Goal: Transaction & Acquisition: Purchase product/service

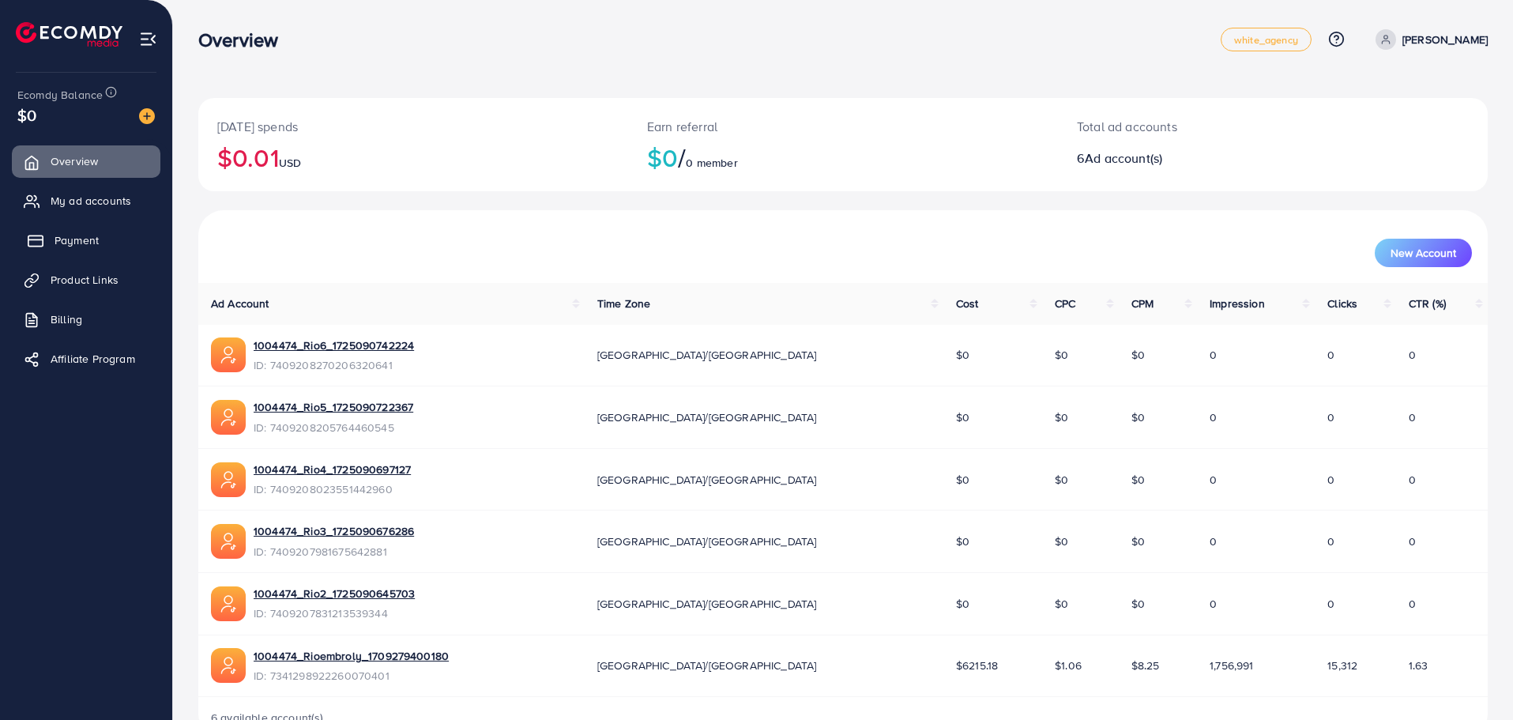
click at [104, 246] on link "Payment" at bounding box center [86, 240] width 149 height 32
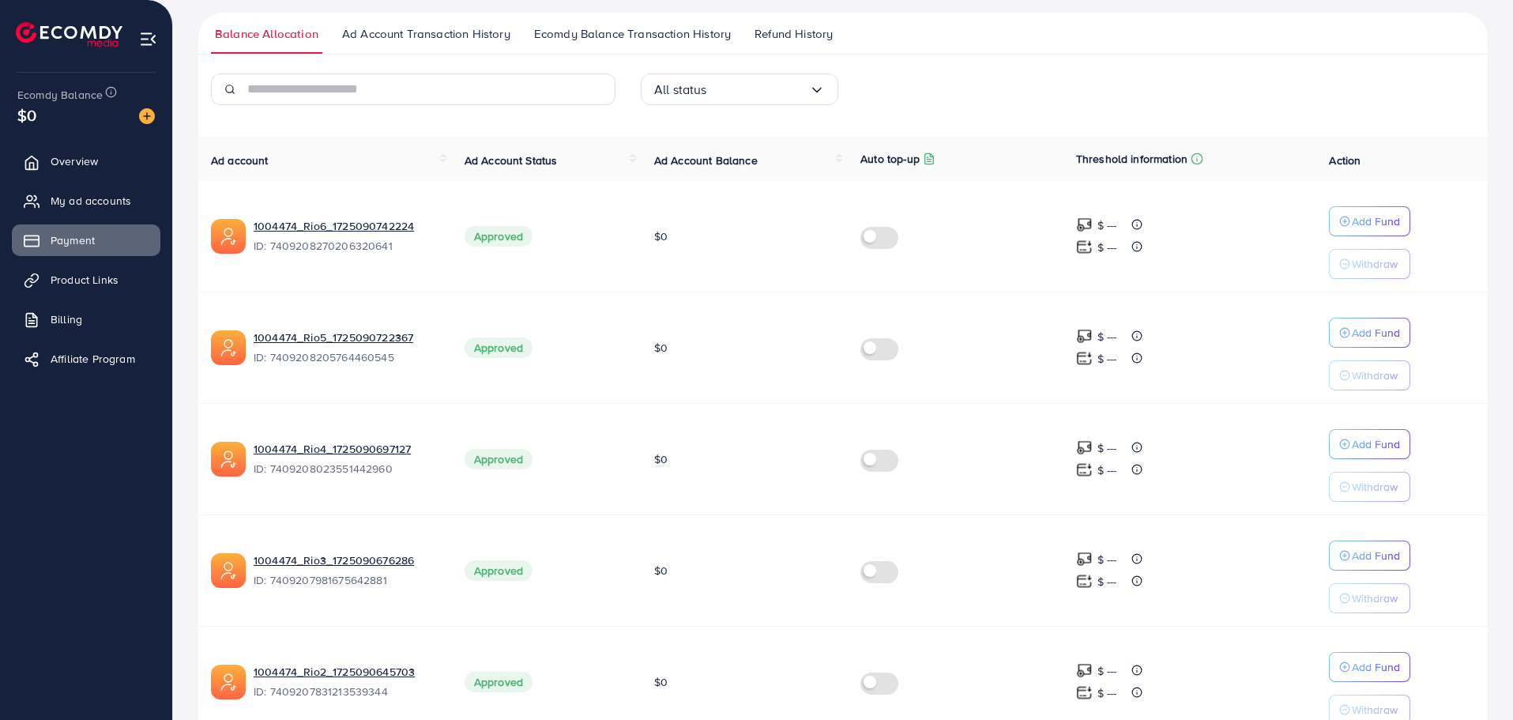
scroll to position [432, 0]
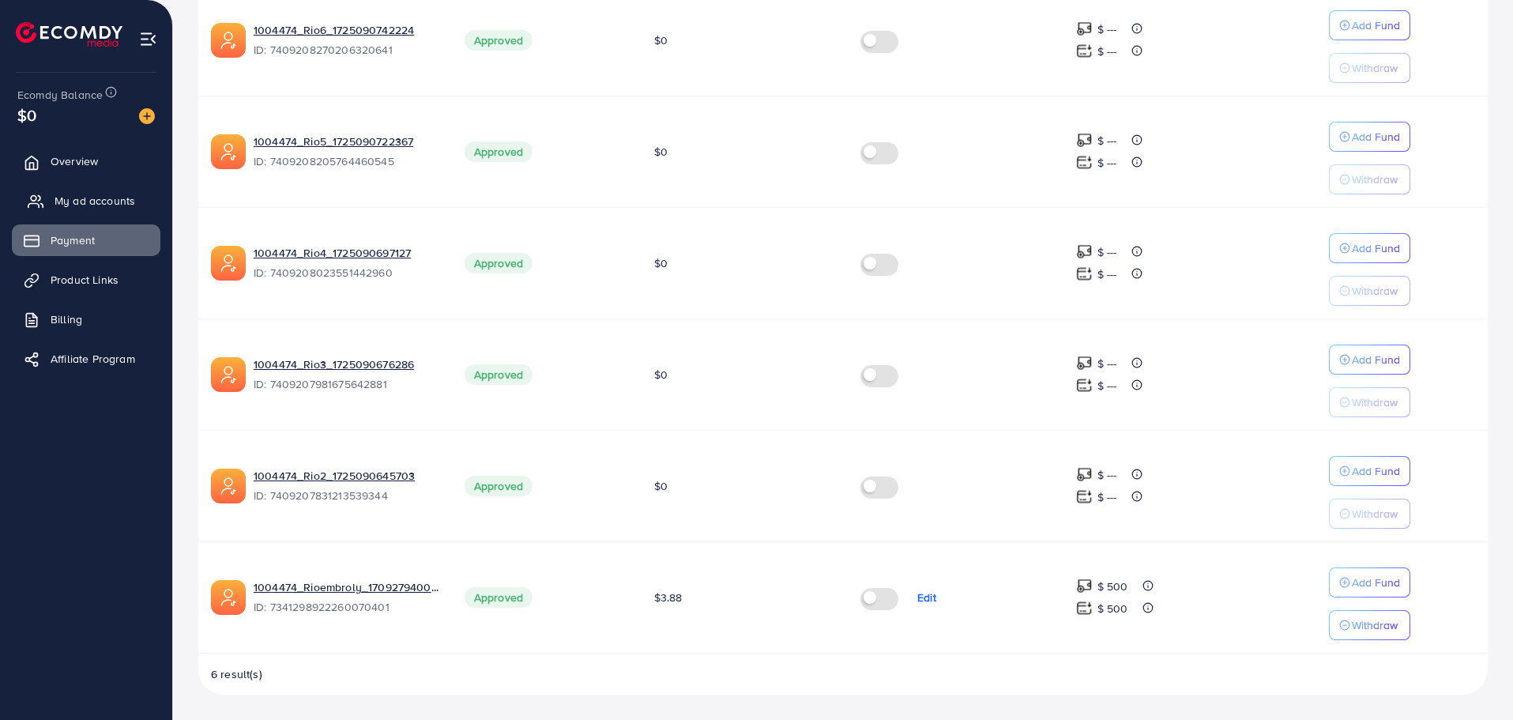
click at [76, 194] on span "My ad accounts" at bounding box center [95, 201] width 81 height 16
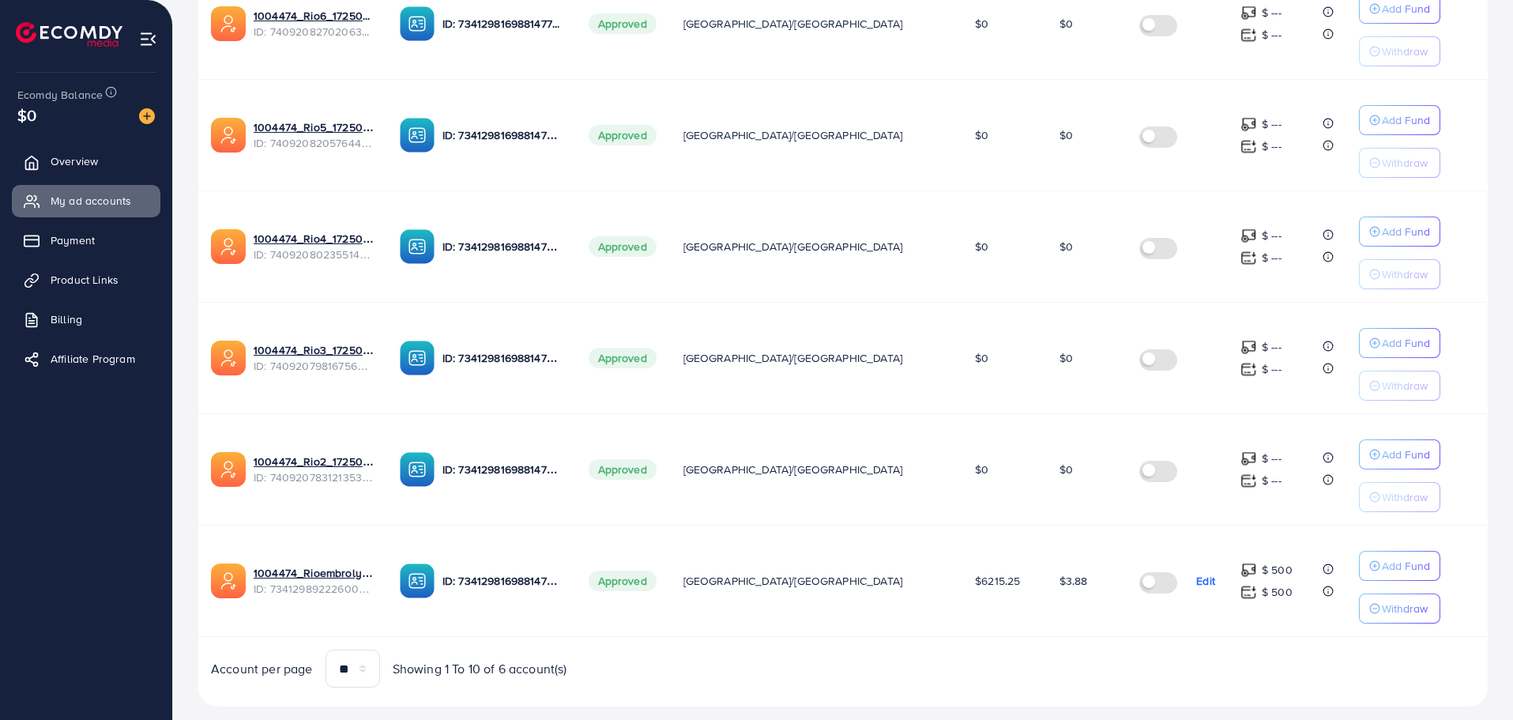
scroll to position [453, 0]
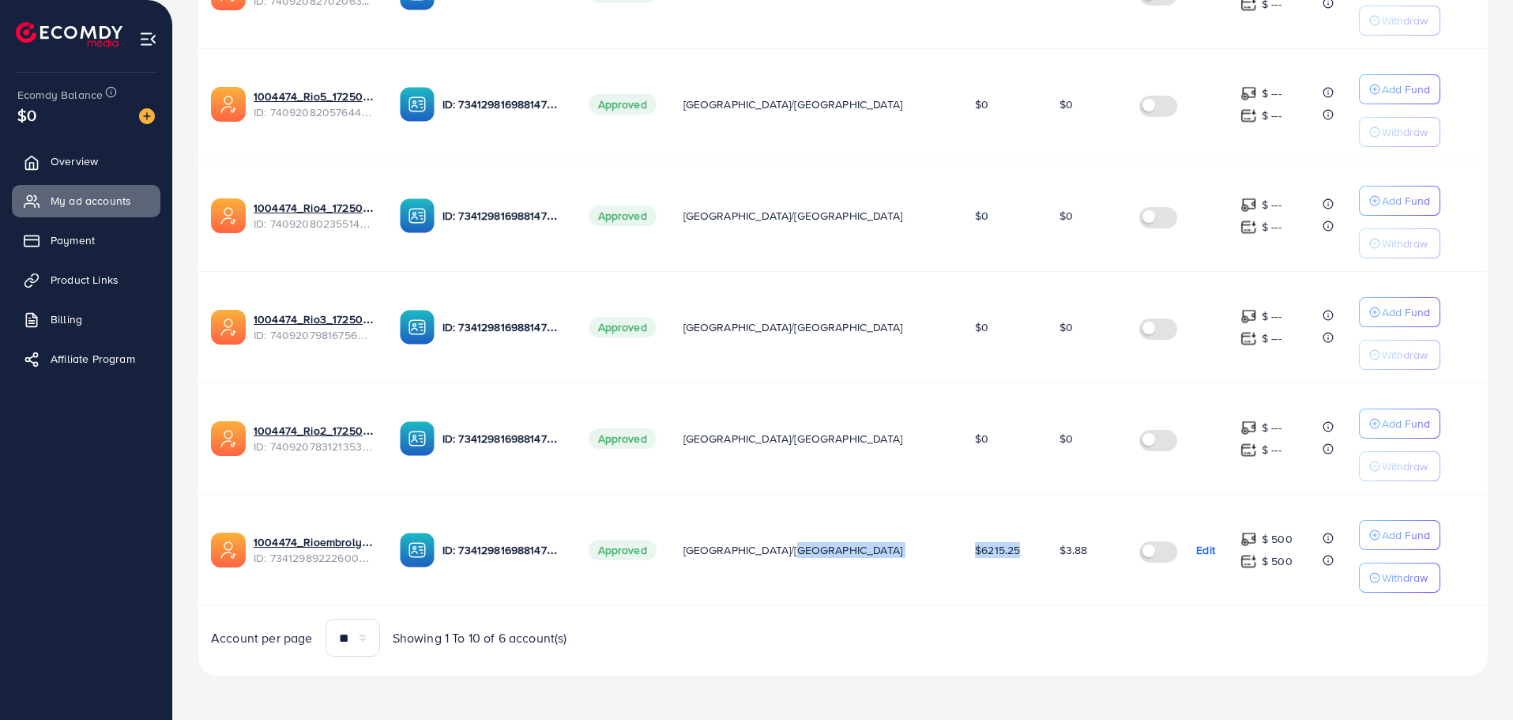
drag, startPoint x: 961, startPoint y: 555, endPoint x: 897, endPoint y: 557, distance: 63.2
click at [897, 557] on tr "1004474_Rioembroly_1709279400180 ID: 7341298922260070401 ID: 734129816988147712…" at bounding box center [842, 549] width 1289 height 111
click at [982, 584] on td "$6215.25" at bounding box center [1004, 549] width 85 height 111
drag, startPoint x: 963, startPoint y: 544, endPoint x: 908, endPoint y: 547, distance: 55.3
click at [962, 547] on td "$6215.25" at bounding box center [1004, 549] width 85 height 111
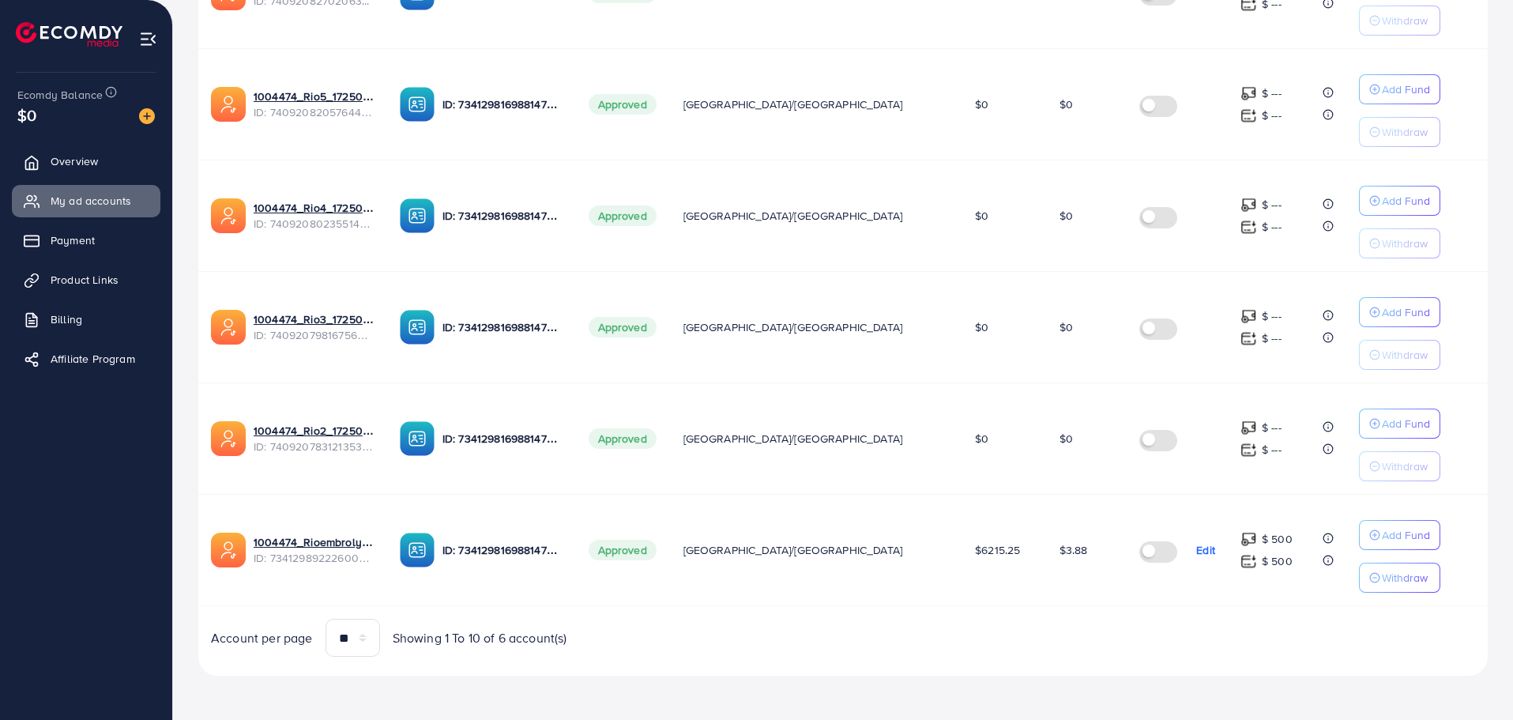
click at [931, 607] on div "Ad Account Your BC ID Ad Account Status Time Zone Cost Balance Auto top-up Thre…" at bounding box center [842, 265] width 1289 height 782
click at [1240, 542] on img at bounding box center [1248, 539] width 17 height 17
click at [1322, 540] on icon at bounding box center [1327, 537] width 11 height 11
click at [1262, 562] on p "$ 500" at bounding box center [1277, 560] width 31 height 19
click at [1382, 539] on p "Add Fund" at bounding box center [1406, 534] width 48 height 19
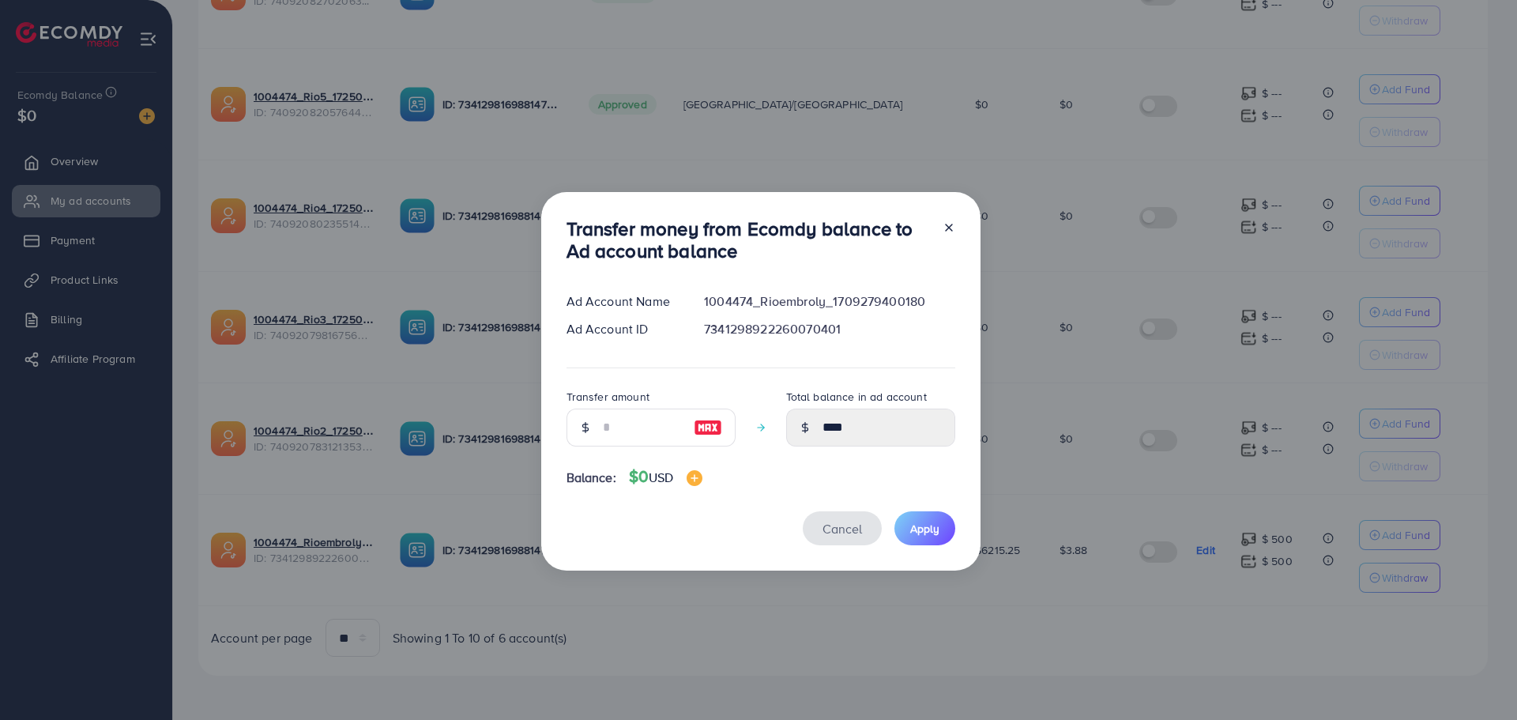
click at [852, 532] on span "Cancel" at bounding box center [841, 528] width 39 height 17
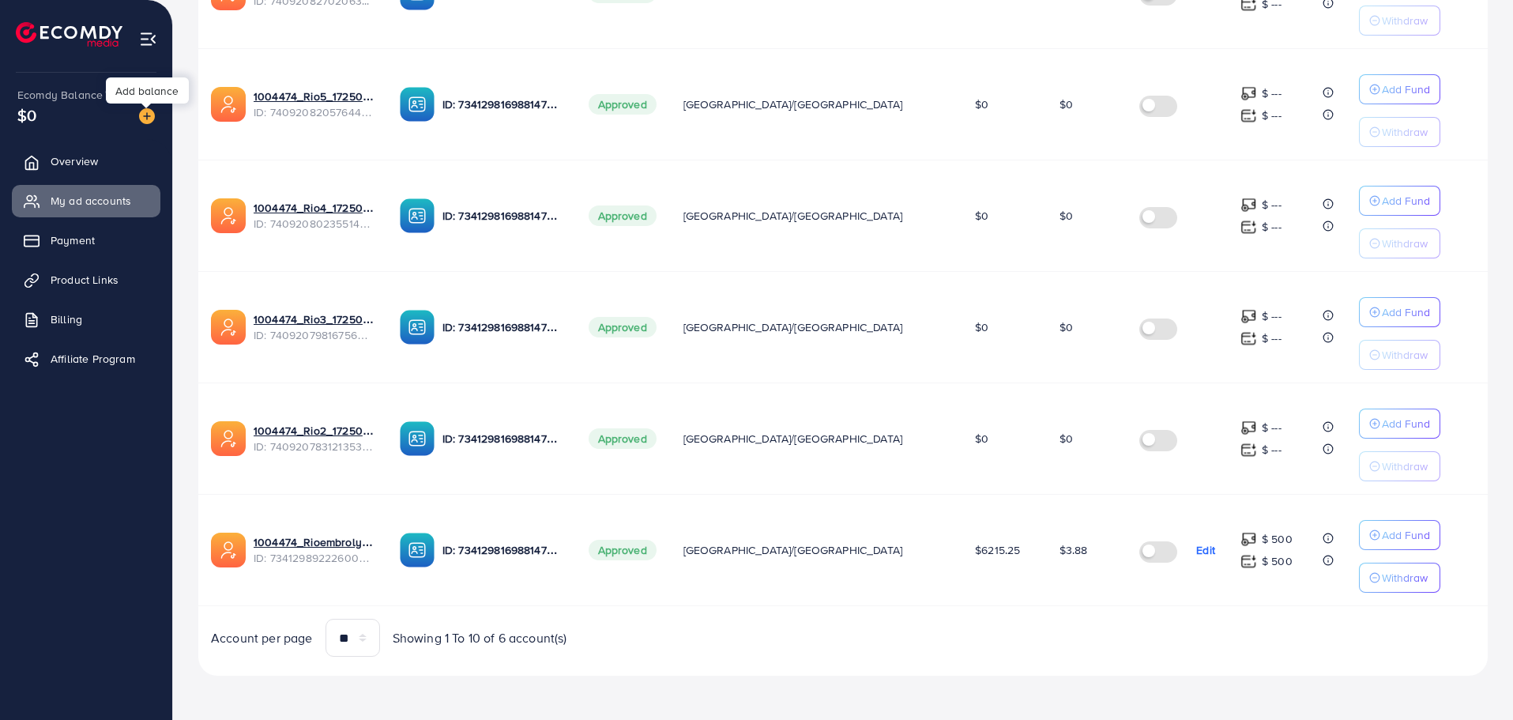
click at [150, 113] on img at bounding box center [147, 116] width 16 height 16
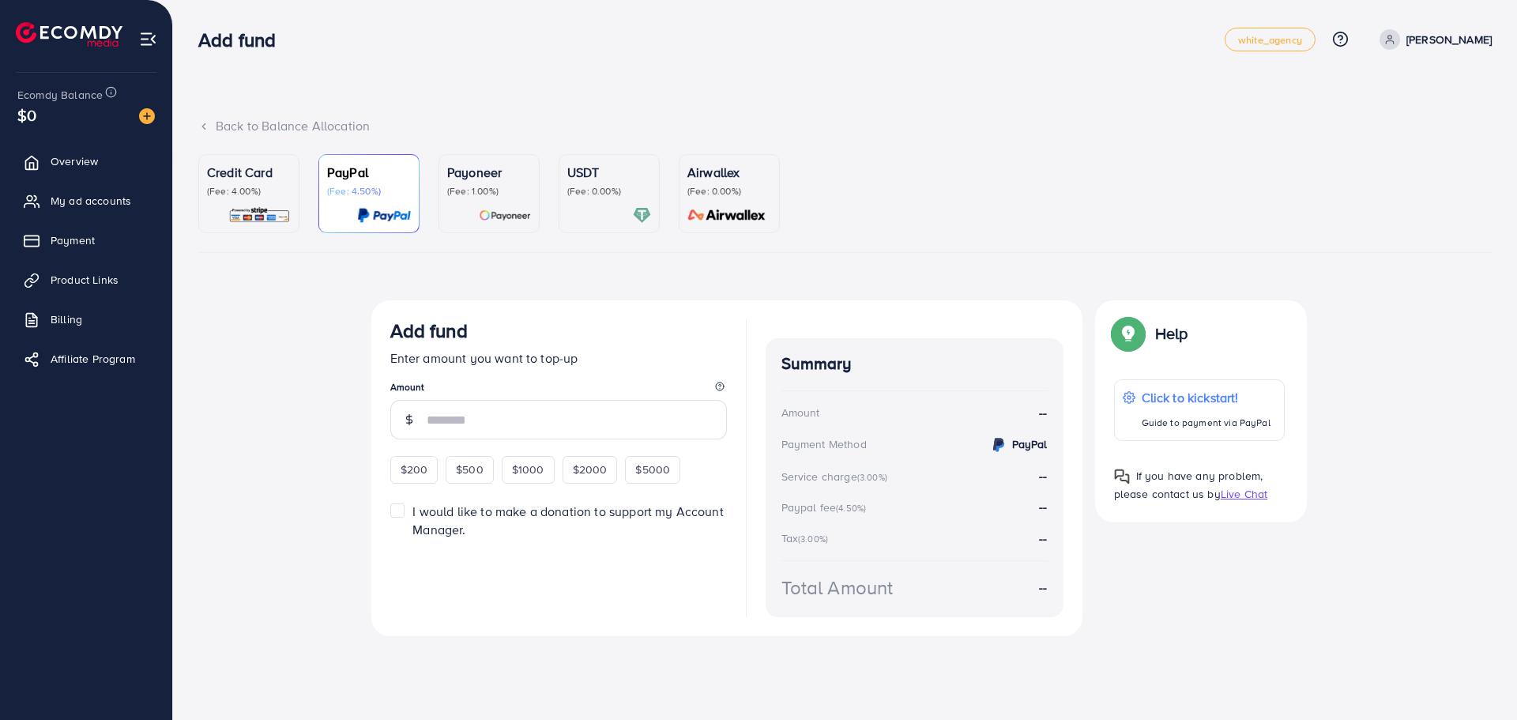
click at [909, 210] on ul "Credit Card (Fee: 4.00%) PayPal (Fee: 4.50%) Payoneer (Fee: 1.00%) USDT (Fee: 0…" at bounding box center [844, 203] width 1293 height 99
click at [749, 209] on img at bounding box center [726, 215] width 88 height 18
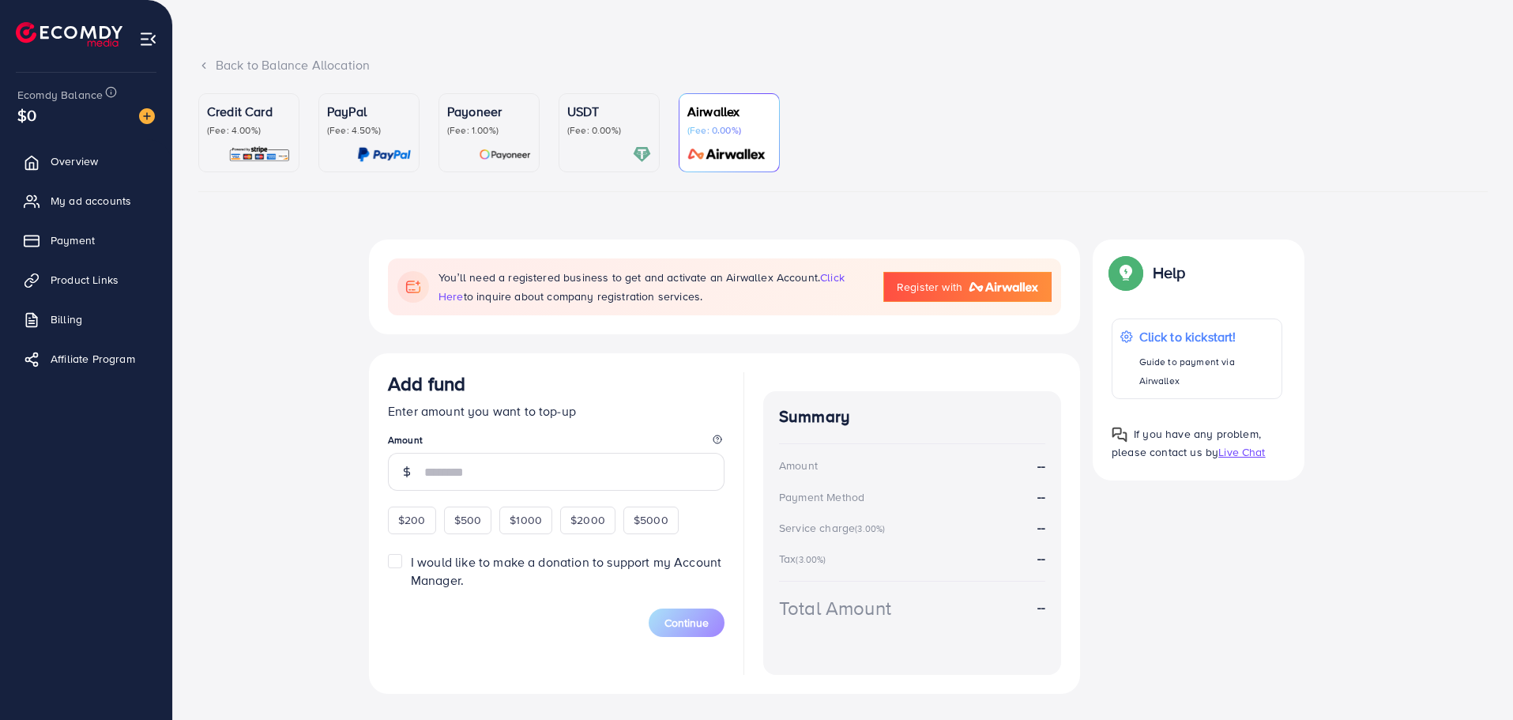
scroll to position [111, 0]
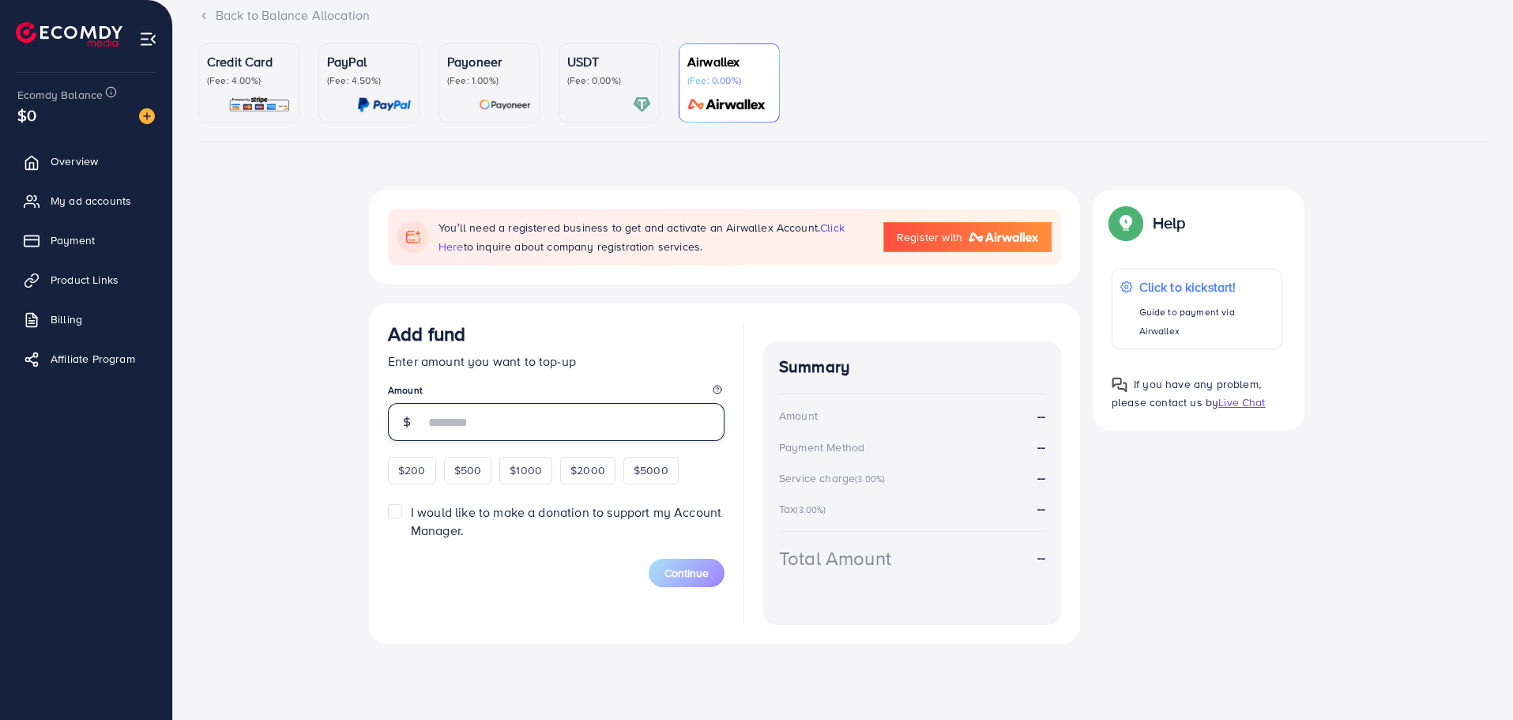
click at [660, 426] on input "number" at bounding box center [574, 422] width 300 height 38
click at [825, 224] on span "click here" at bounding box center [641, 237] width 406 height 35
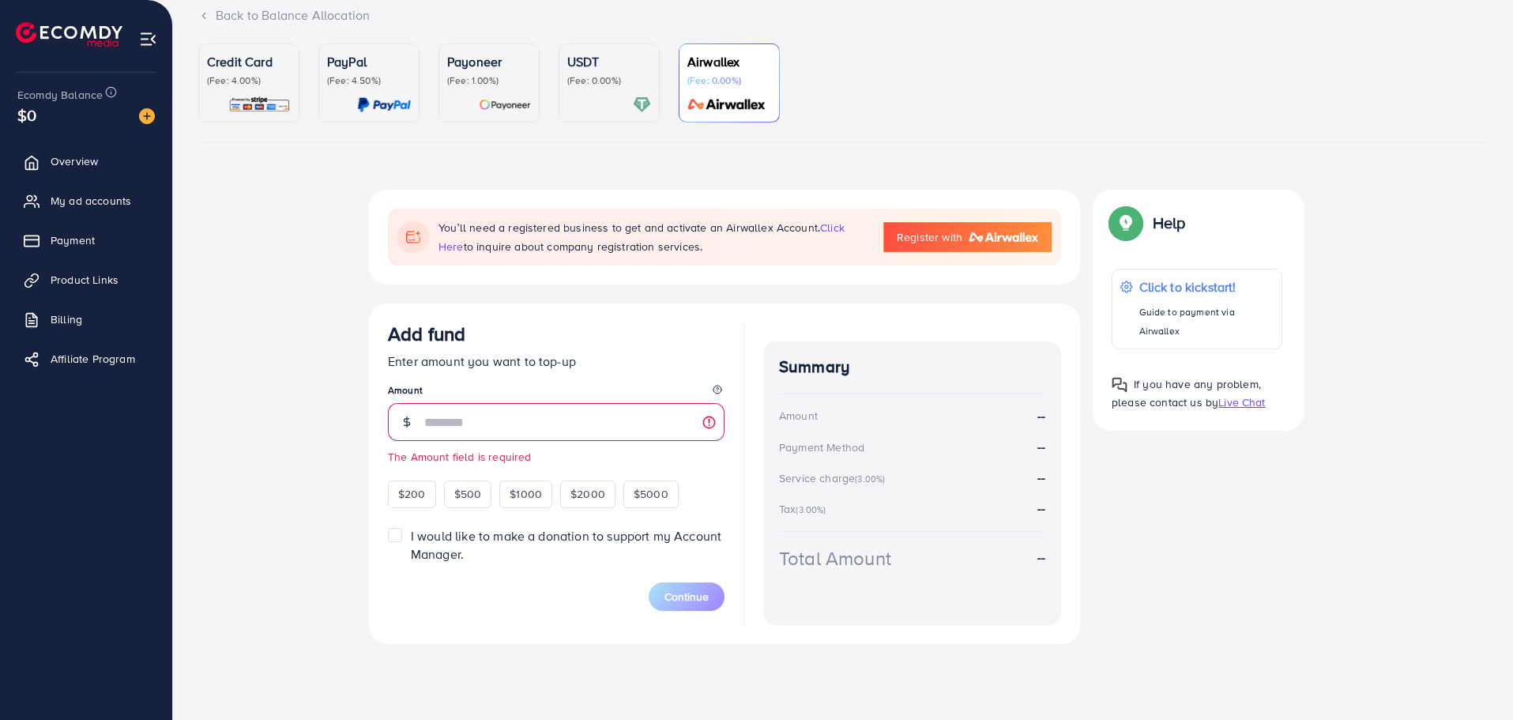
click at [985, 238] on img at bounding box center [1003, 236] width 70 height 9
click at [568, 435] on input "number" at bounding box center [574, 422] width 300 height 38
click at [431, 494] on div "$200" at bounding box center [412, 493] width 48 height 27
type input "***"
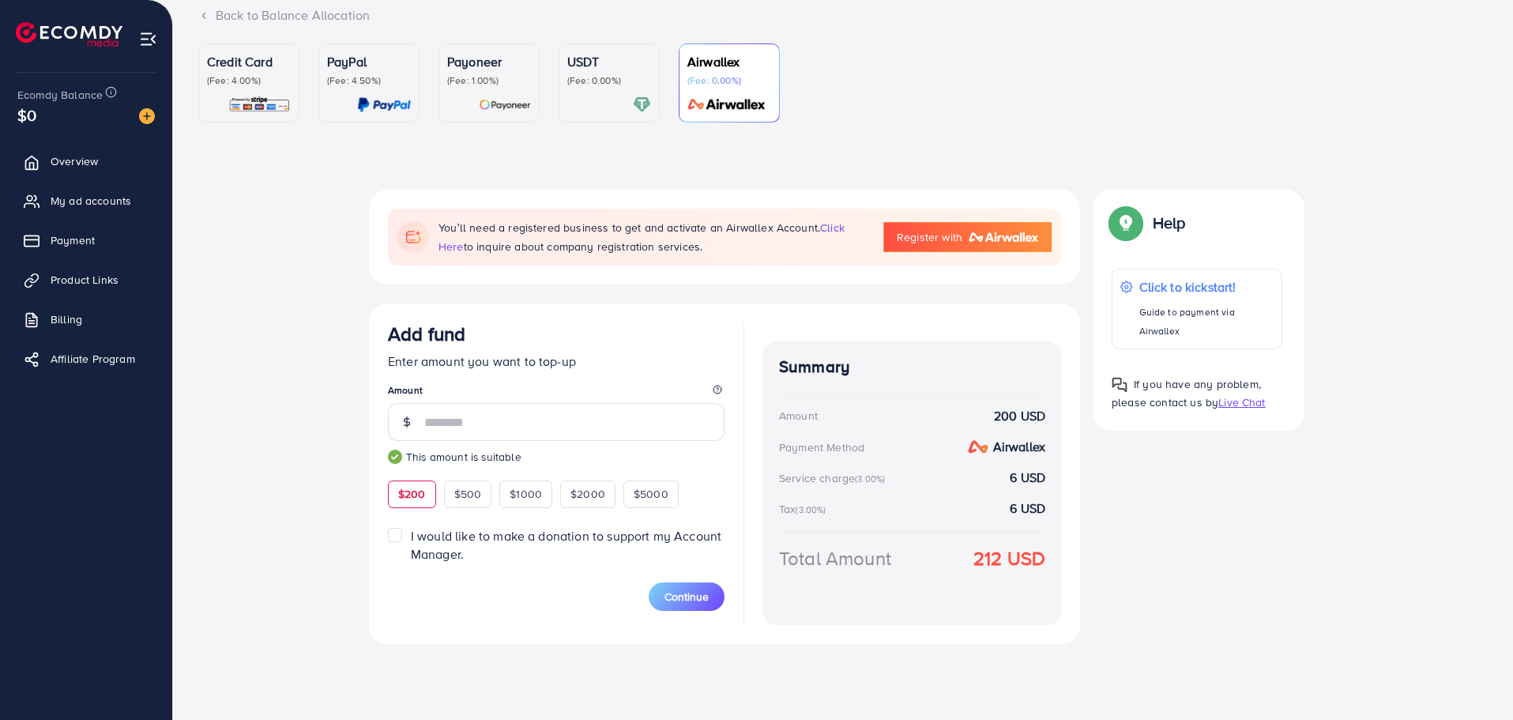
click at [411, 534] on label "I would like to make a donation to support my Account Manager." at bounding box center [568, 545] width 314 height 36
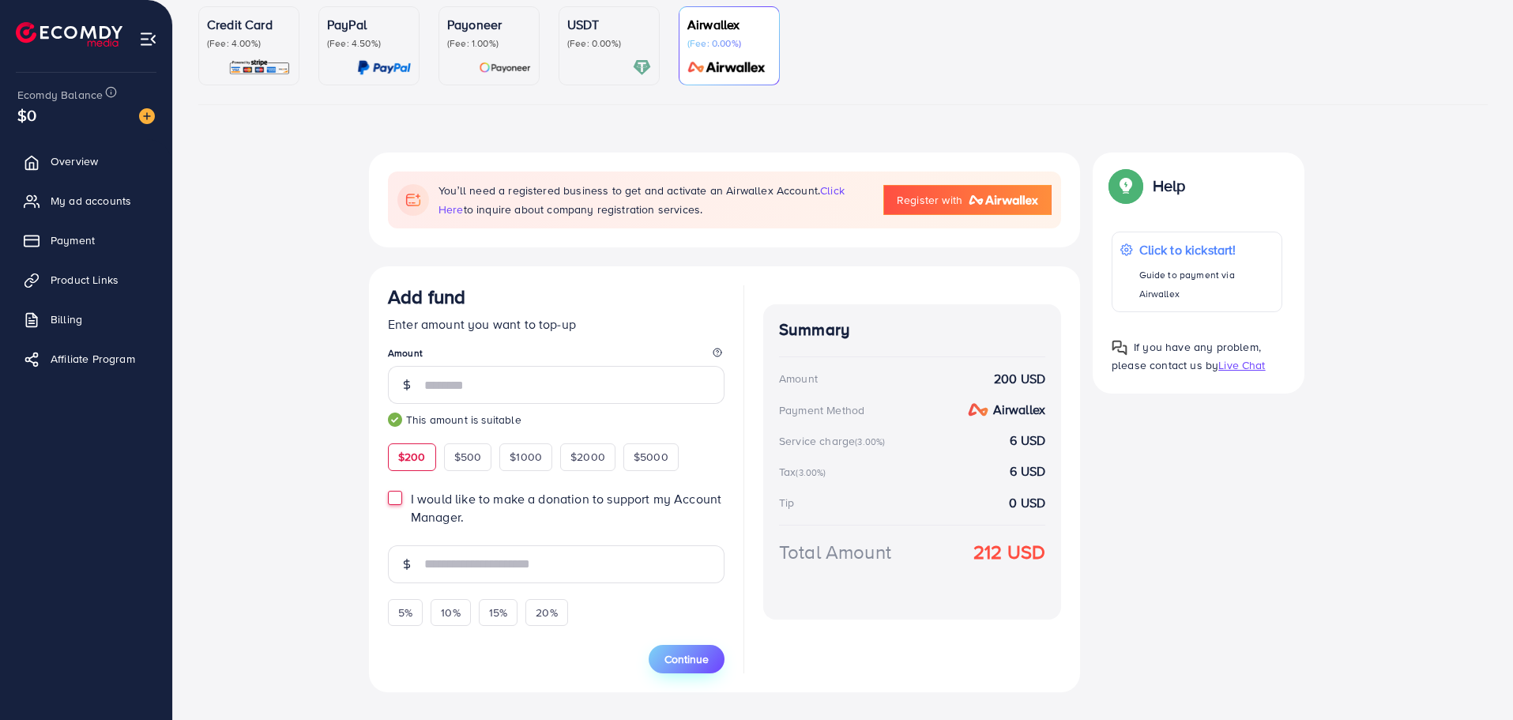
scroll to position [196, 0]
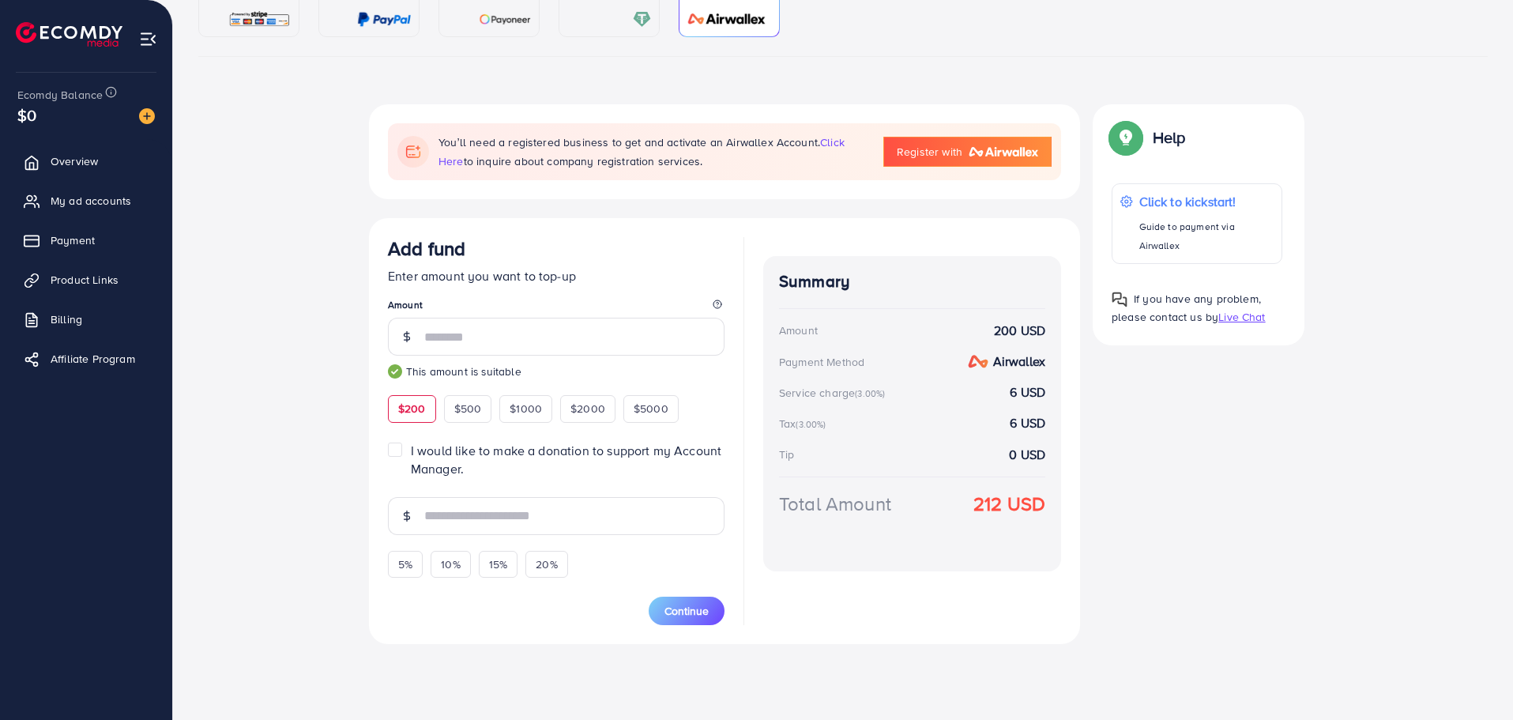
click at [411, 446] on label "I would like to make a donation to support my Account Manager." at bounding box center [568, 460] width 314 height 36
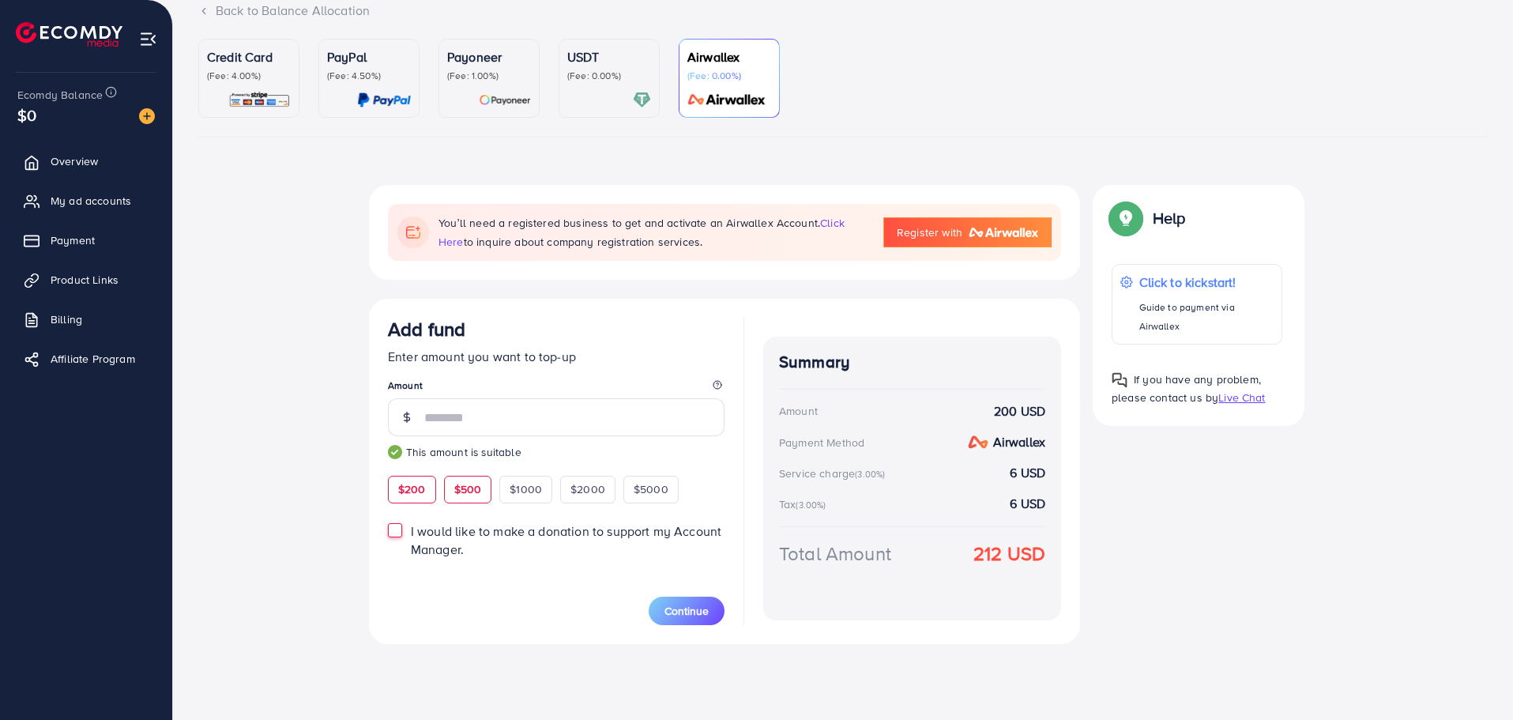
scroll to position [111, 0]
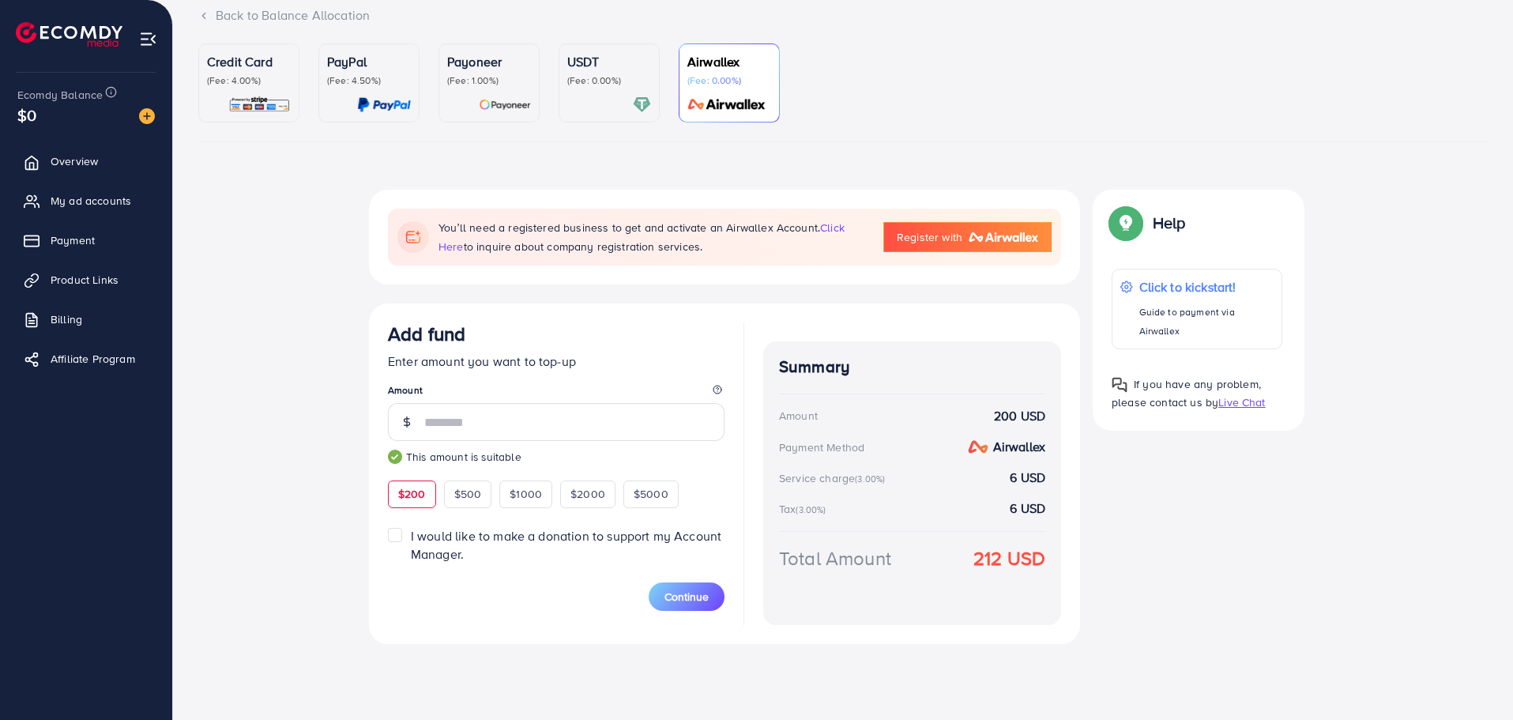
click at [1199, 590] on div "You’ll need a registered business to get and activate an Airwallex Account. cli…" at bounding box center [843, 442] width 948 height 505
click at [721, 84] on p "(Fee: 0.00%)" at bounding box center [729, 80] width 84 height 13
click at [1205, 284] on p "Click to kickstart!" at bounding box center [1206, 286] width 136 height 19
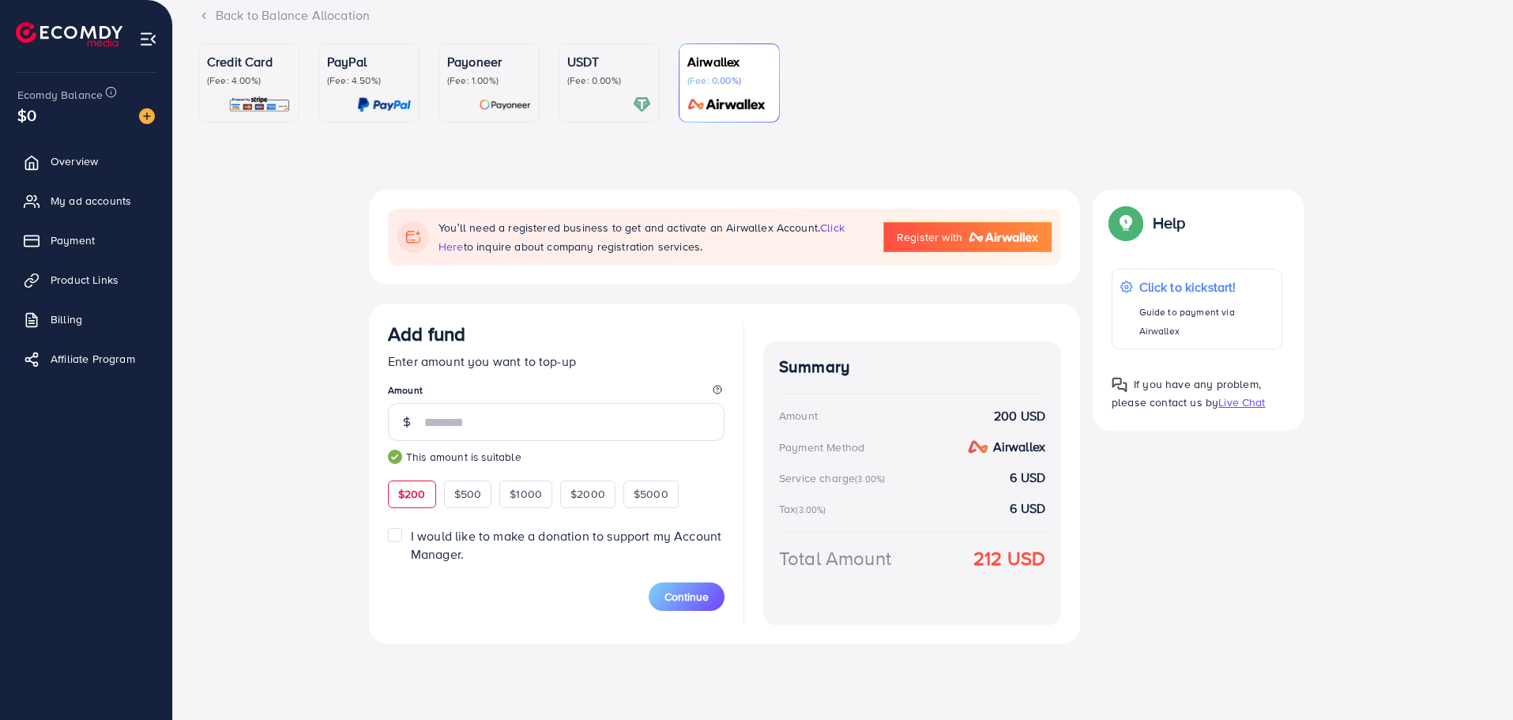
click at [1013, 130] on ul "Credit Card (Fee: 4.00%) PayPal (Fee: 4.50%) Payoneer (Fee: 1.00%) USDT (Fee: 0…" at bounding box center [842, 92] width 1289 height 99
click at [839, 230] on span "click here" at bounding box center [641, 237] width 406 height 35
click at [1213, 511] on div "You’ll need a registered business to get and activate an Airwallex Account. cli…" at bounding box center [843, 442] width 948 height 505
click at [79, 159] on span "Overview" at bounding box center [78, 161] width 47 height 16
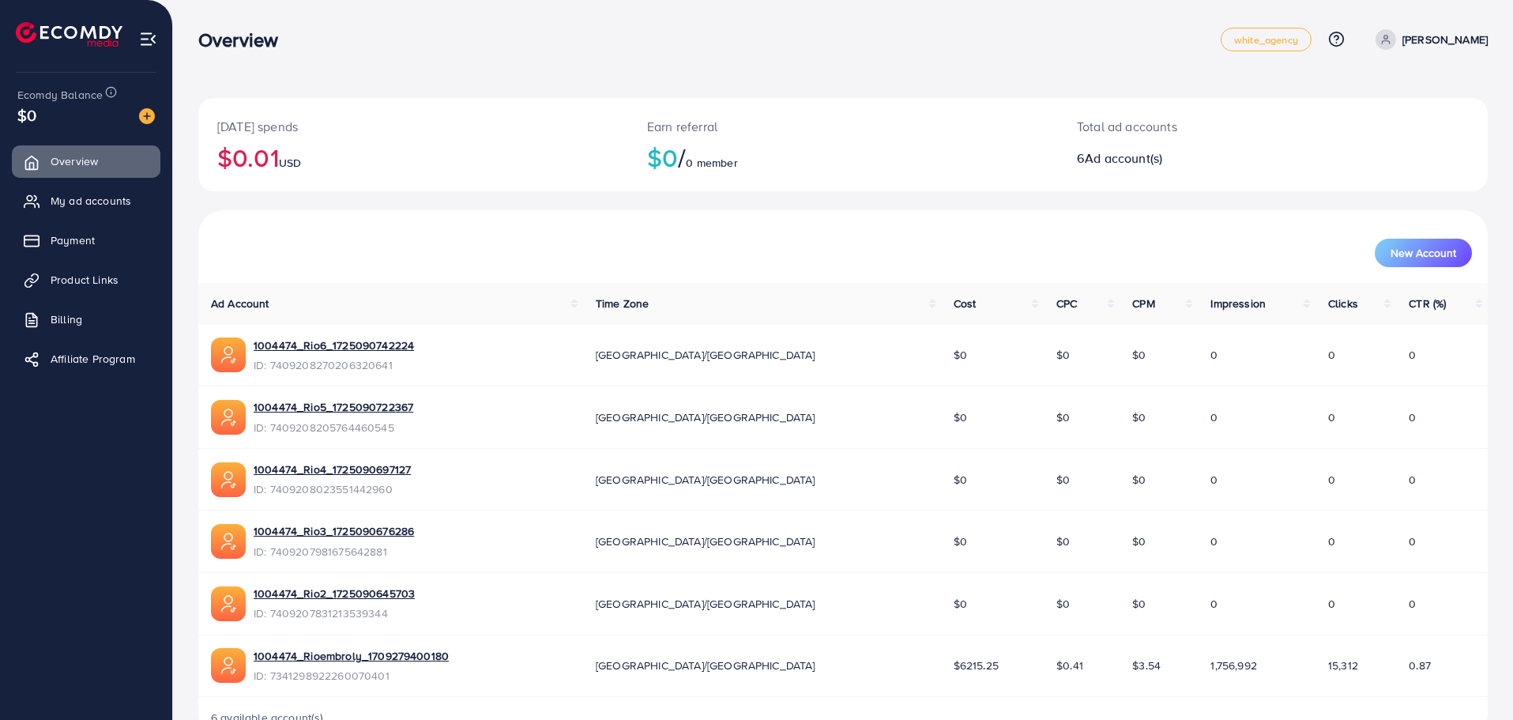
click at [566, 31] on div "Overview" at bounding box center [709, 39] width 1022 height 23
